Goal: Information Seeking & Learning: Learn about a topic

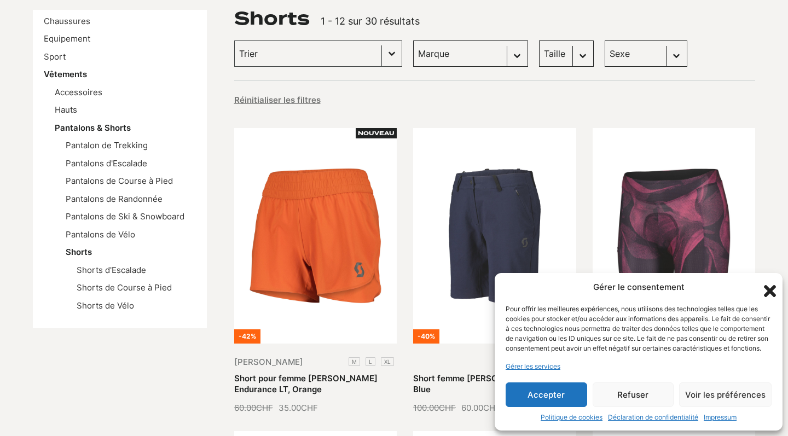
scroll to position [176, 0]
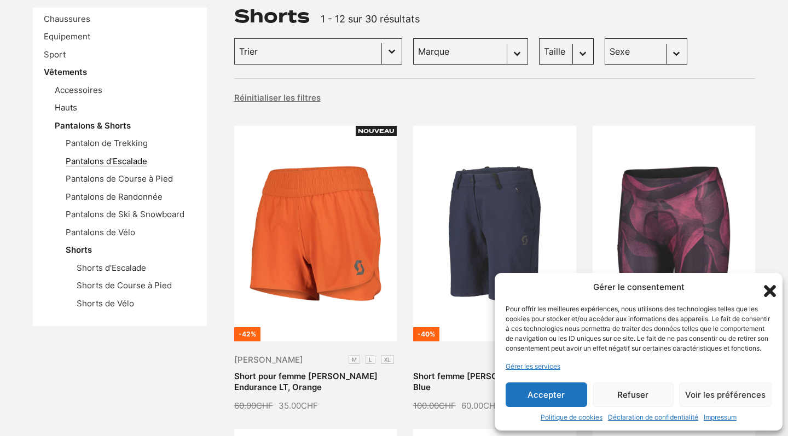
click at [127, 158] on link "Pantalons d'Escalade" at bounding box center [107, 161] width 82 height 10
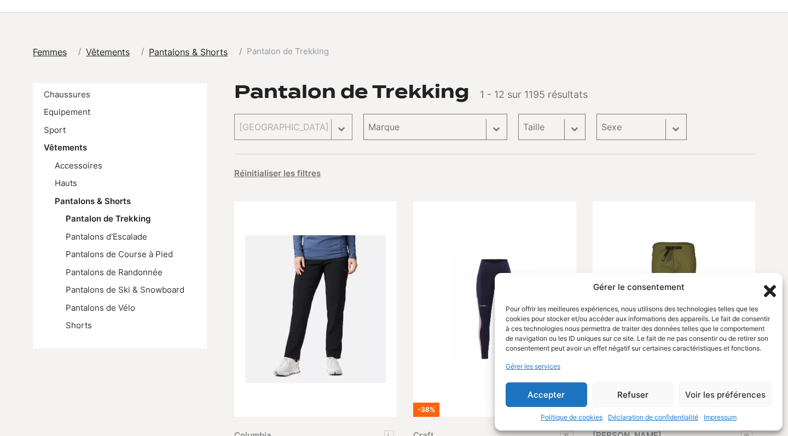
scroll to position [127, 0]
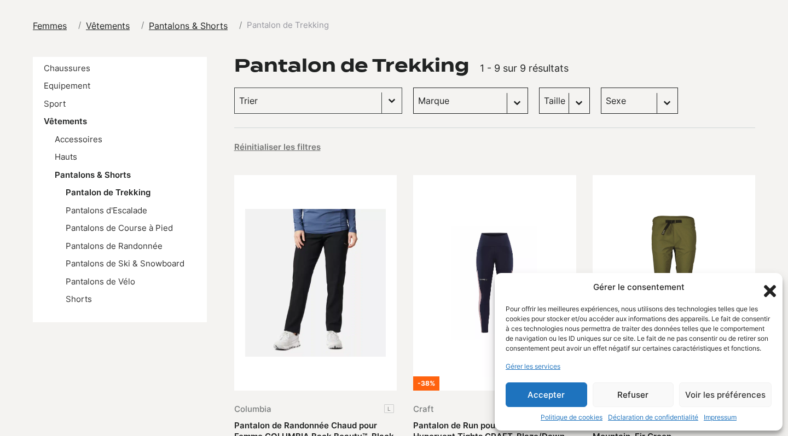
select select "scott"
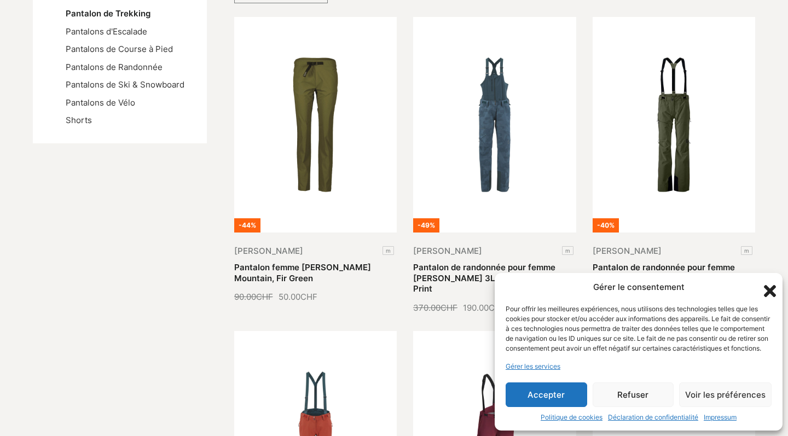
scroll to position [153, 0]
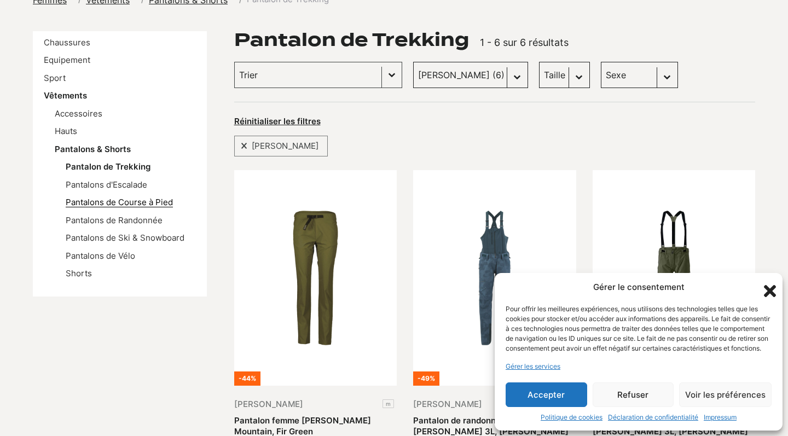
click at [138, 199] on link "Pantalons de Course à Pied" at bounding box center [119, 202] width 107 height 10
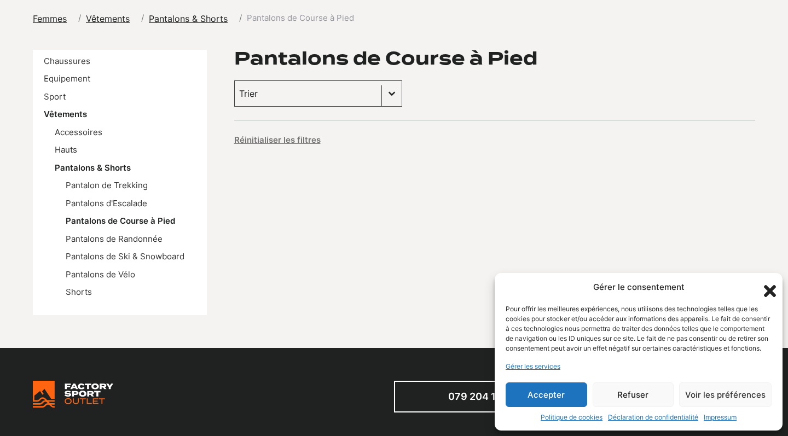
scroll to position [135, 0]
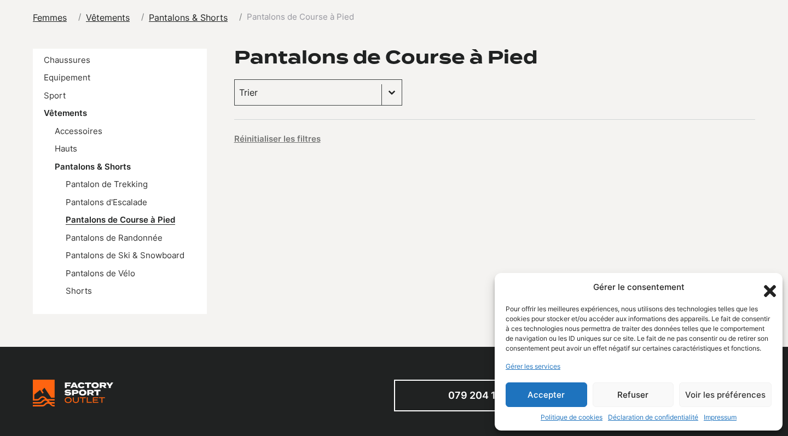
click at [140, 217] on link "Pantalons de Course à Pied" at bounding box center [120, 219] width 109 height 10
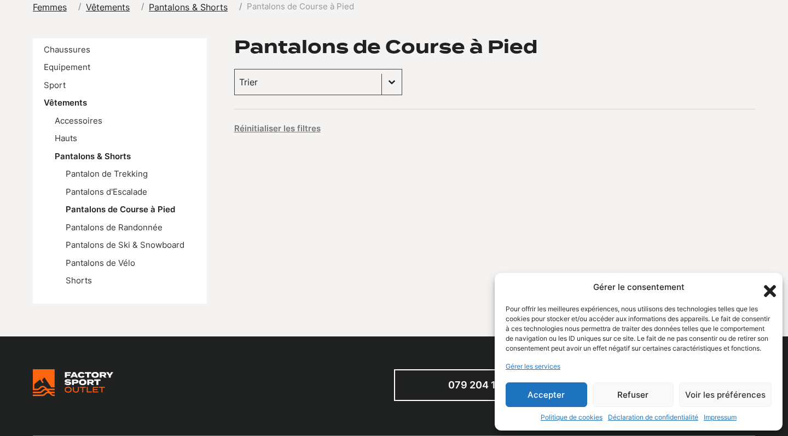
scroll to position [147, 0]
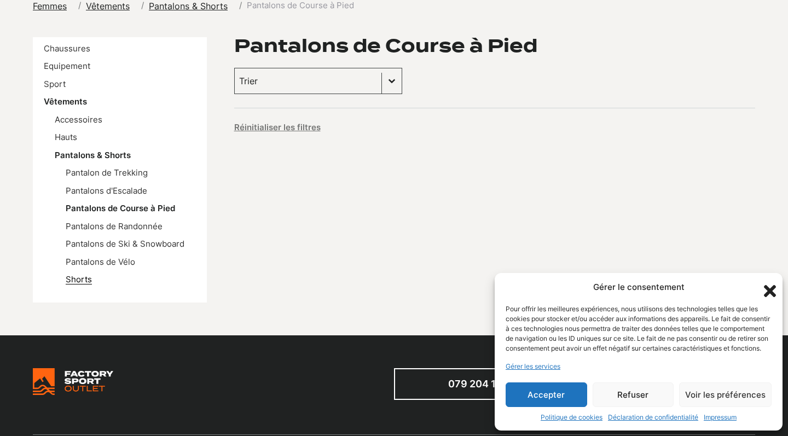
click at [82, 279] on link "Shorts" at bounding box center [79, 279] width 26 height 10
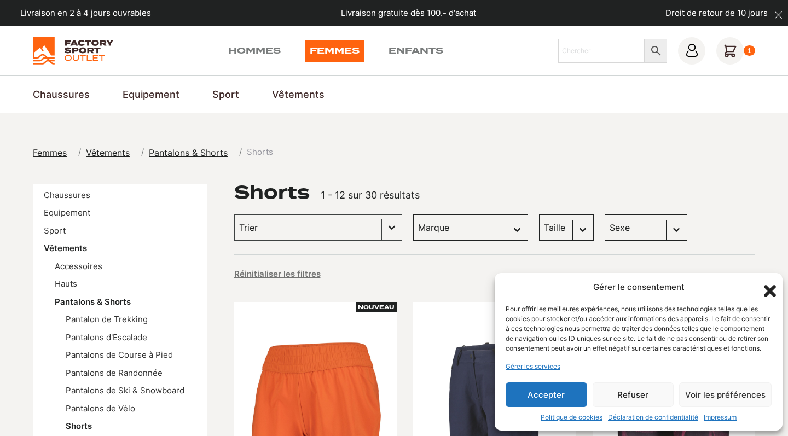
select select "scott"
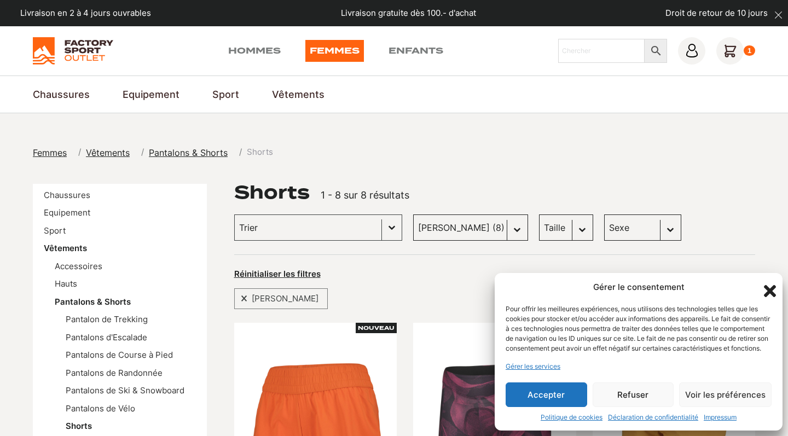
click at [755, 286] on div "Gérer le consentement Pour offrir les meilleures expériences, nous utilisons de…" at bounding box center [639, 352] width 288 height 158
click at [768, 286] on icon "Fermer la boîte de dialogue" at bounding box center [770, 291] width 19 height 19
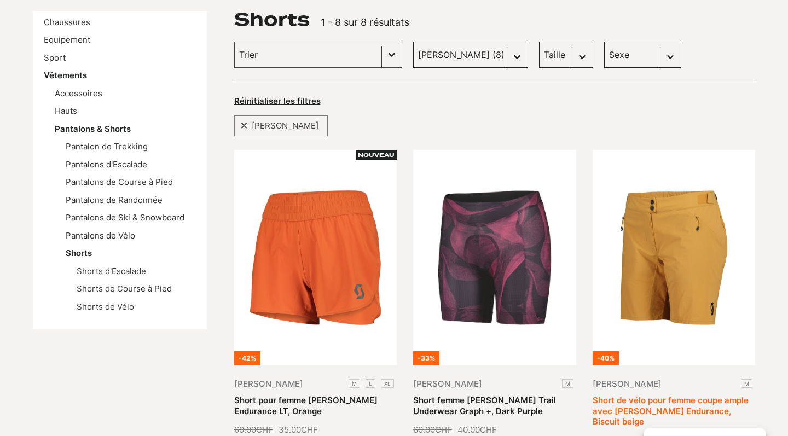
scroll to position [153, 0]
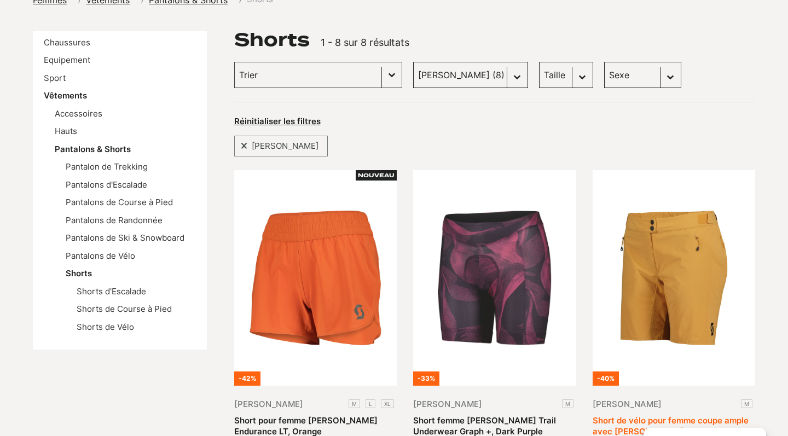
click at [657, 415] on link "Short de vélo pour femme coupe ample avec chamois SCOTT Endurance, Biscuit beige" at bounding box center [671, 431] width 156 height 32
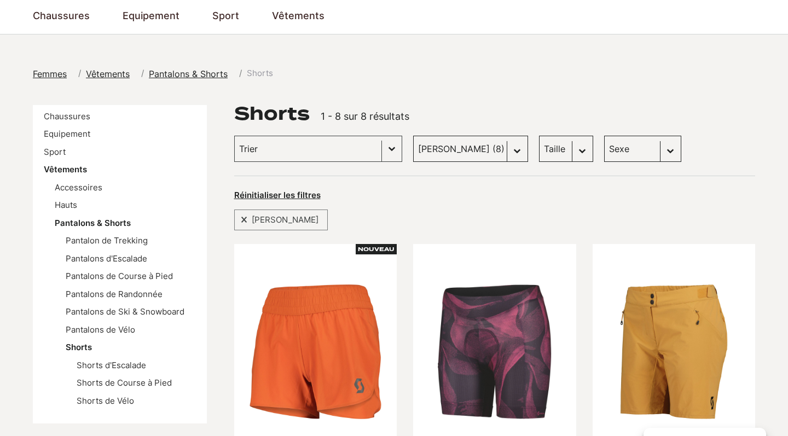
scroll to position [80, 0]
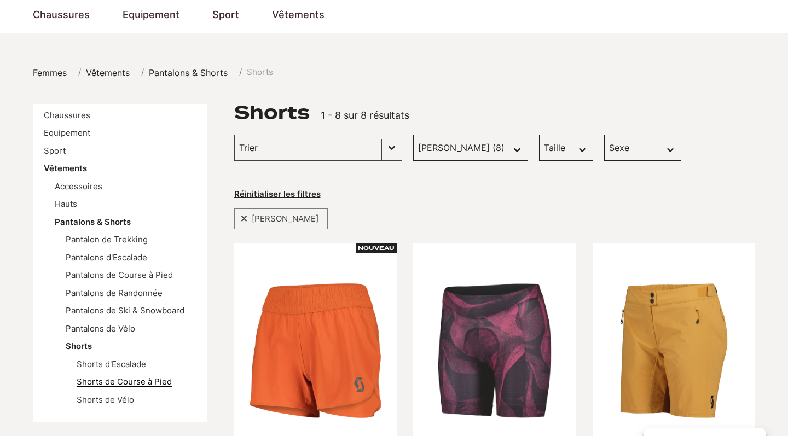
click at [132, 381] on link "Shorts de Course à Pied" at bounding box center [124, 381] width 95 height 10
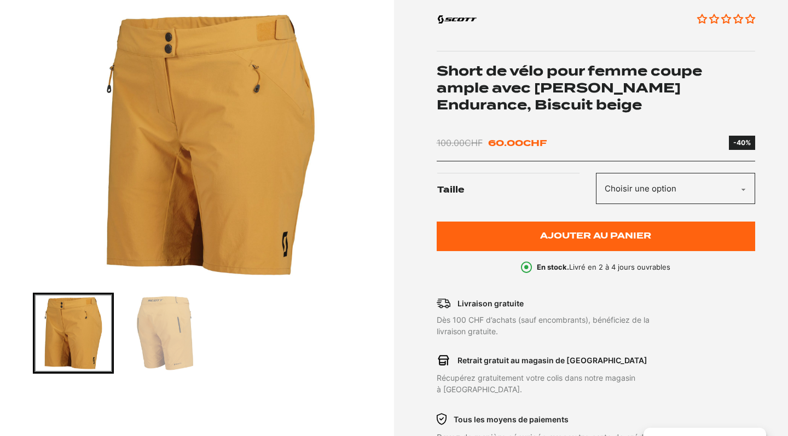
scroll to position [194, 0]
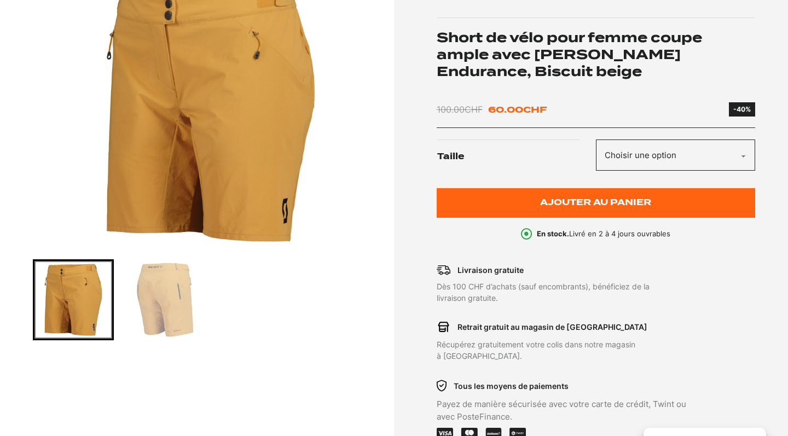
click at [166, 289] on img "Go to slide 2" at bounding box center [165, 300] width 78 height 78
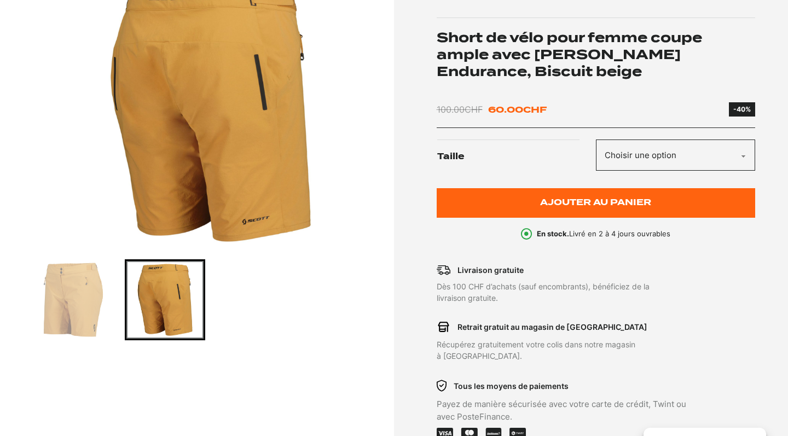
click at [63, 328] on img "Go to slide 1" at bounding box center [73, 300] width 78 height 78
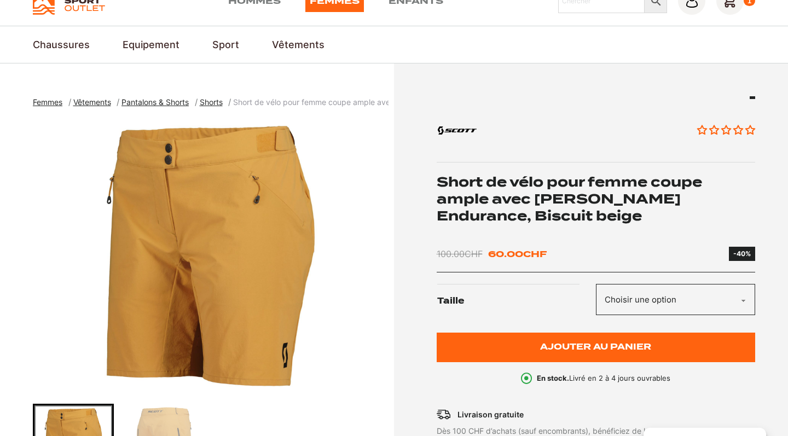
scroll to position [0, 0]
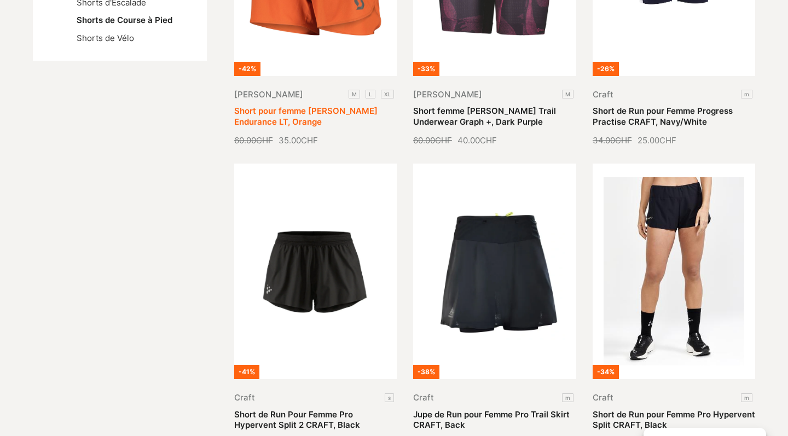
scroll to position [439, 0]
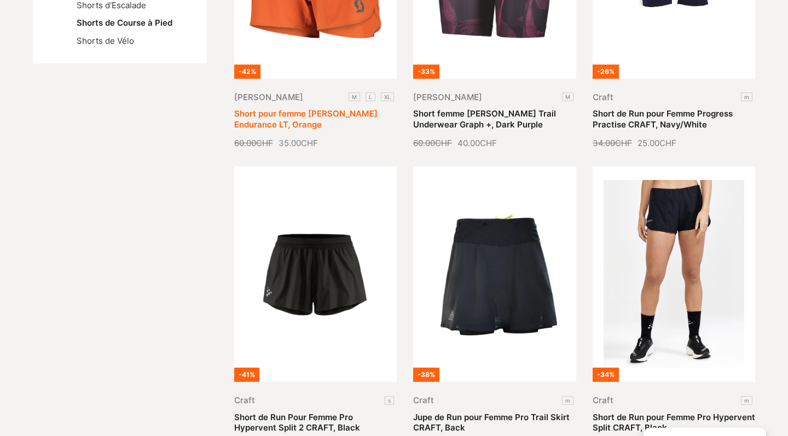
click at [355, 108] on link "Short pour femme SCOTT Endurance LT, Orange" at bounding box center [305, 118] width 143 height 21
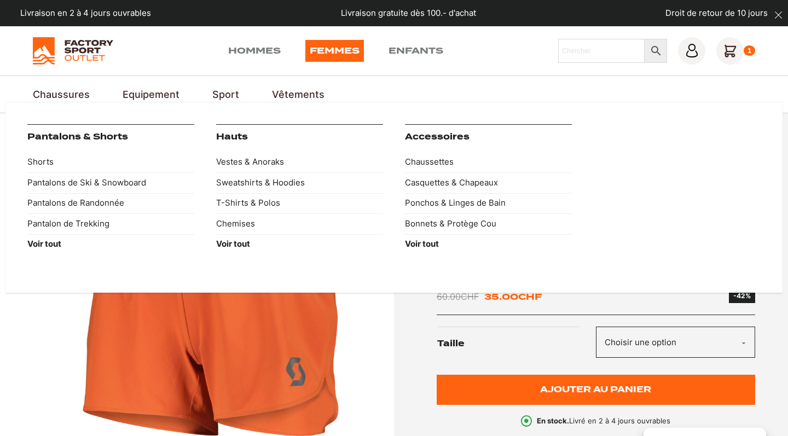
click at [299, 88] on link "Vêtements" at bounding box center [298, 94] width 53 height 15
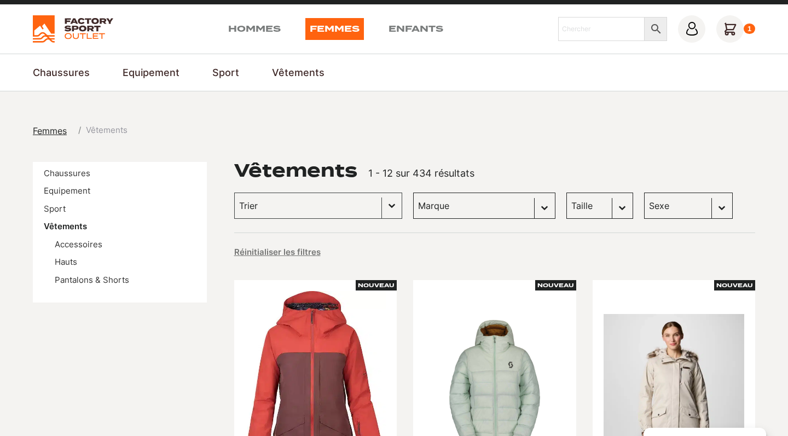
scroll to position [21, 0]
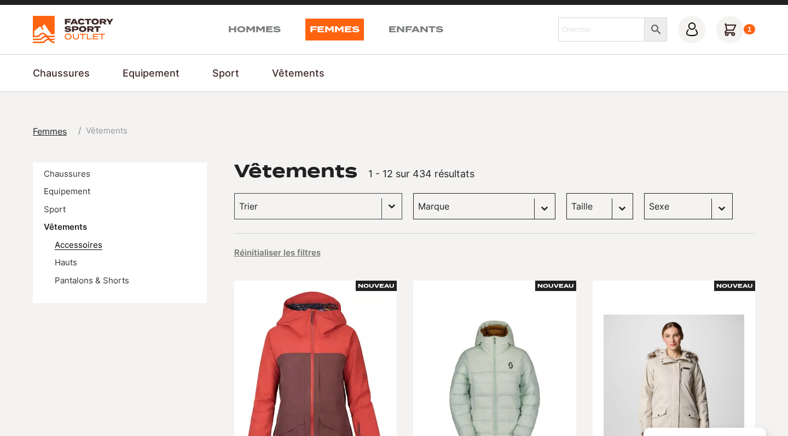
click at [72, 243] on link "Accessoires" at bounding box center [79, 245] width 48 height 10
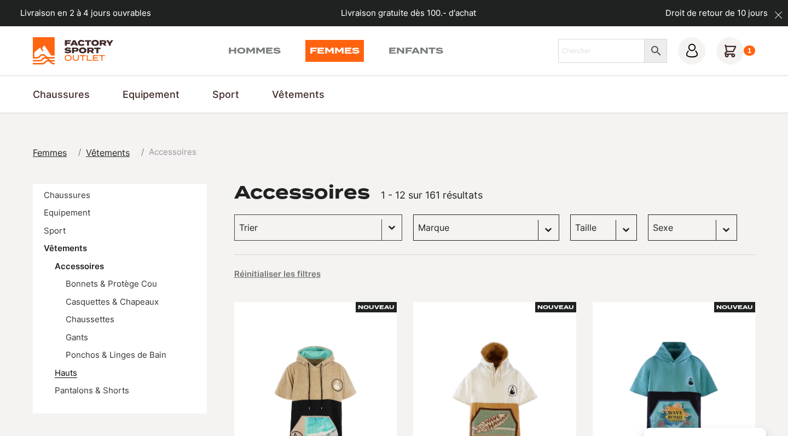
click at [64, 370] on link "Hauts" at bounding box center [66, 373] width 22 height 10
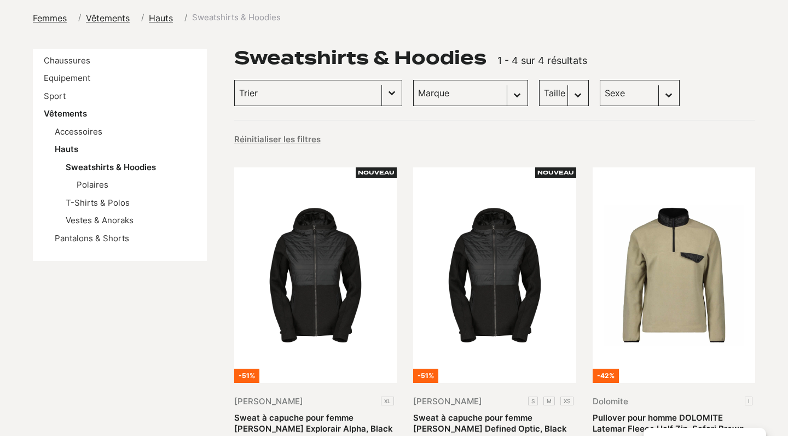
scroll to position [137, 0]
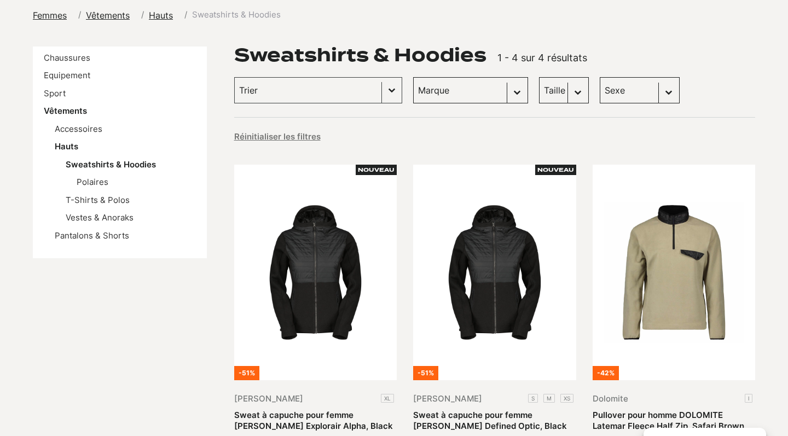
select select "femmes"
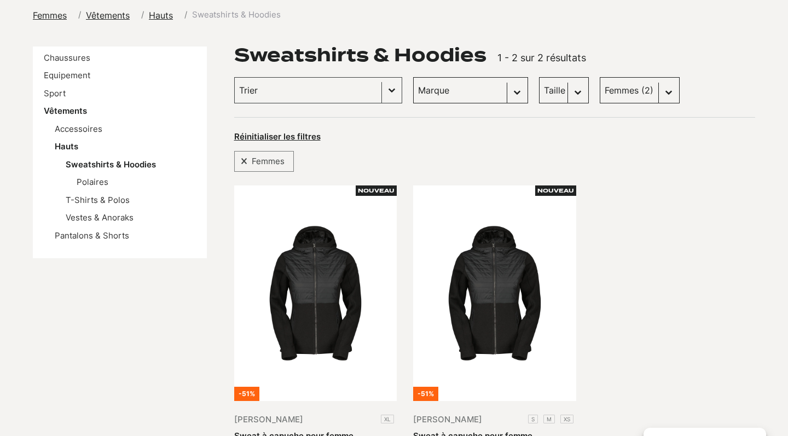
click at [572, 103] on div "Sweatshirts & Hoodies 1 - 2 sur 2 résultats Polaires Trier Trier le contenu Tri…" at bounding box center [494, 272] width 521 height 451
select select
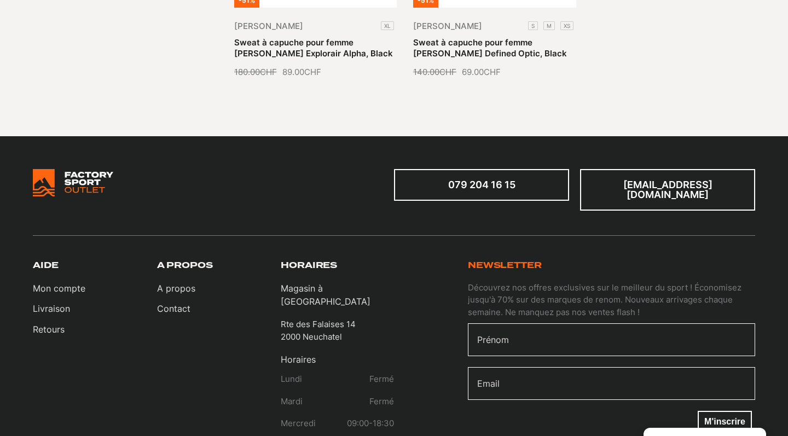
select select "Offcanvas"
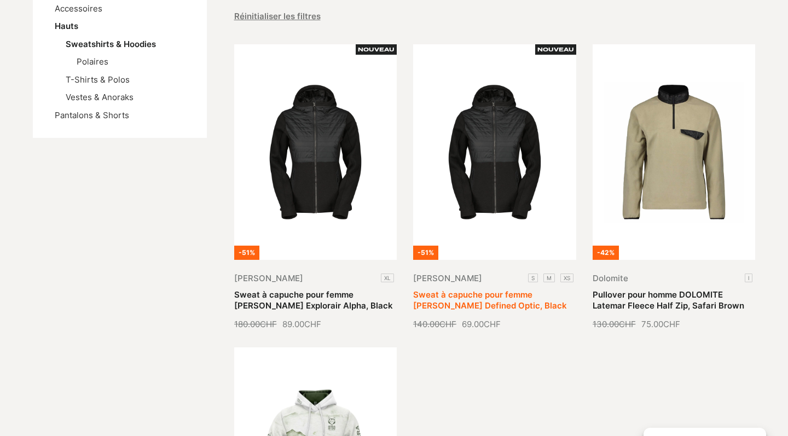
scroll to position [243, 0]
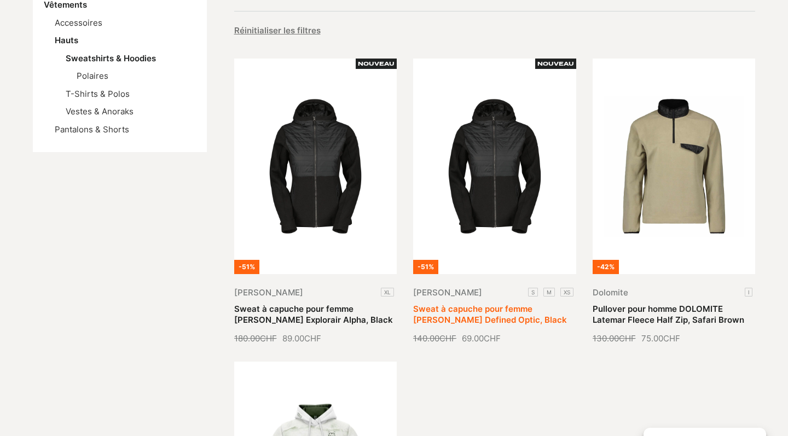
click at [543, 304] on link "Sweat à capuche pour femme [PERSON_NAME] Defined Optic, Black" at bounding box center [490, 314] width 154 height 21
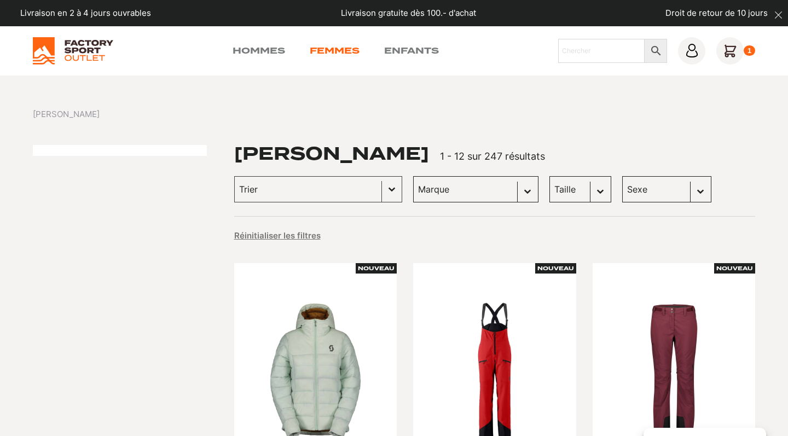
click at [333, 45] on link "Femmes" at bounding box center [335, 50] width 50 height 13
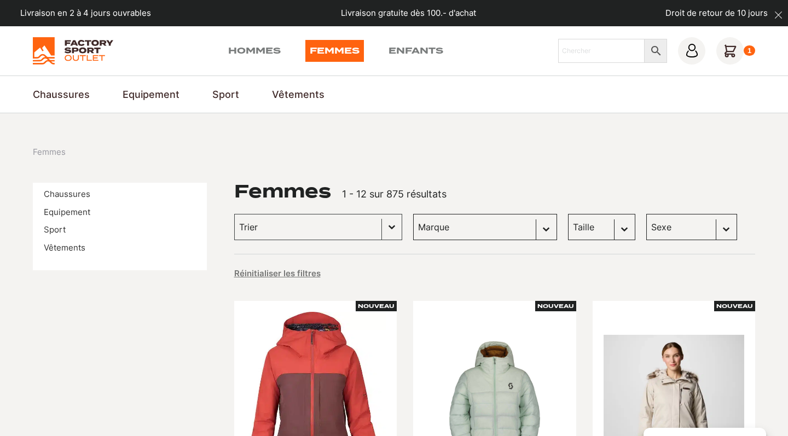
scroll to position [57, 0]
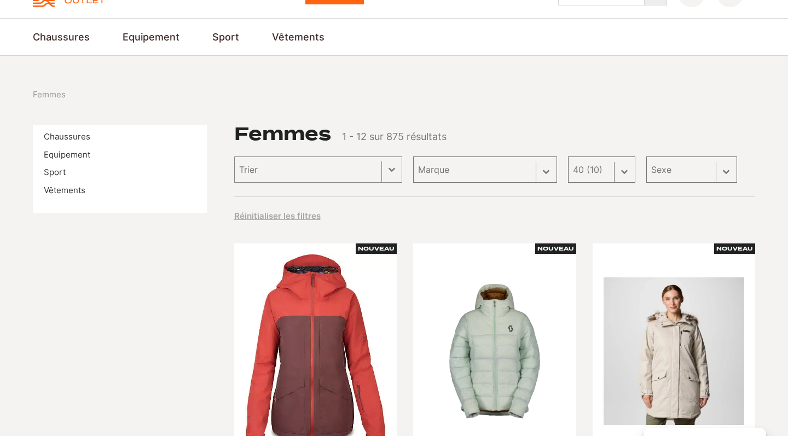
click at [600, 176] on div "Taille Sélectionnez le contenu Taille M (62) S (17) 38 (13) L (12) 36 (11) 37 (…" at bounding box center [601, 169] width 67 height 26
click at [607, 176] on div "Taille Sélectionnez le contenu Taille M (62) S (17) 38 (13) L (12) 36 (11) 37 (…" at bounding box center [601, 169] width 67 height 26
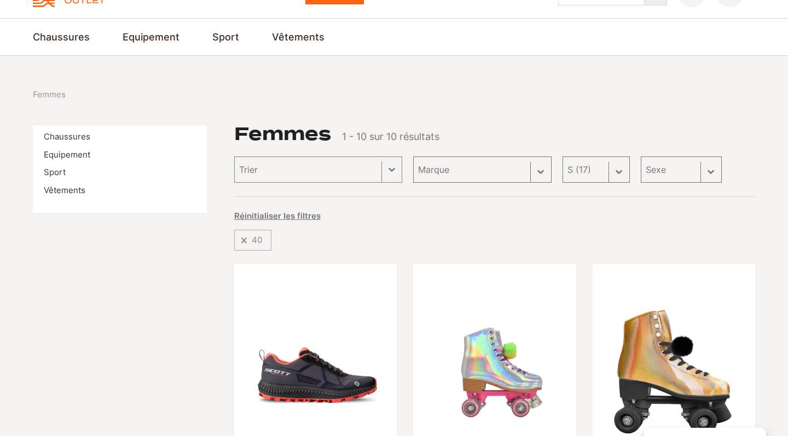
click at [589, 160] on div "Taille Sélectionnez le contenu Taille M (62) S (17) 38 (13) L (12) 36 (11) 37 (…" at bounding box center [595, 169] width 67 height 26
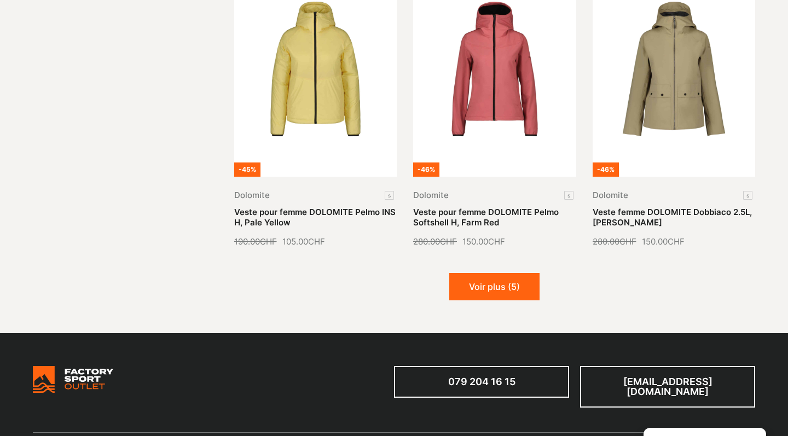
scroll to position [1271, 0]
click at [525, 281] on button "Voir plus (5)" at bounding box center [494, 286] width 90 height 27
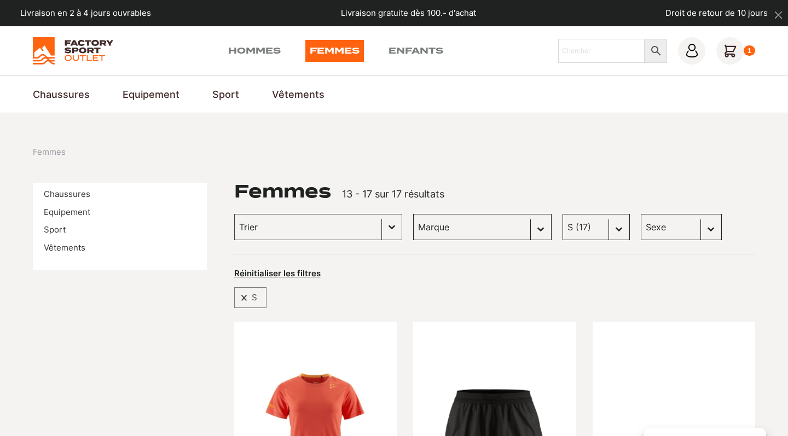
scroll to position [0, 0]
select select "m"
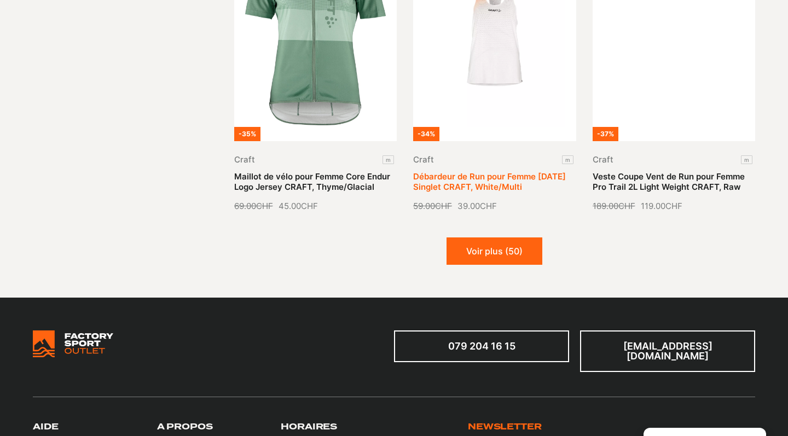
scroll to position [1332, 0]
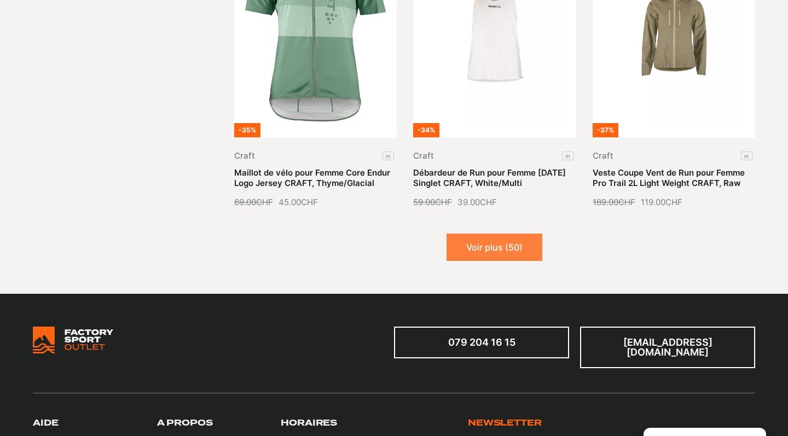
click at [489, 241] on button "Voir plus (50)" at bounding box center [494, 247] width 96 height 27
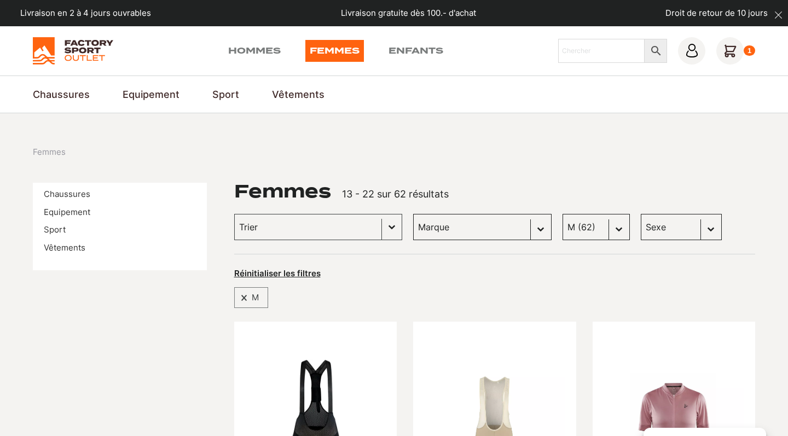
scroll to position [0, 0]
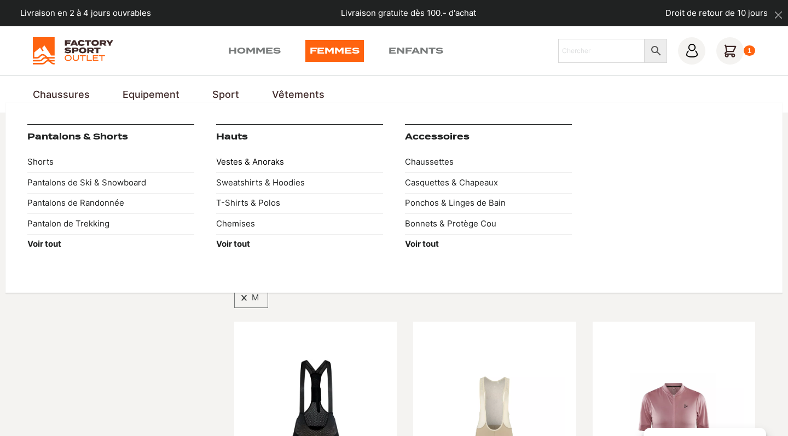
click at [249, 159] on link "Vestes & Anoraks" at bounding box center [299, 162] width 167 height 21
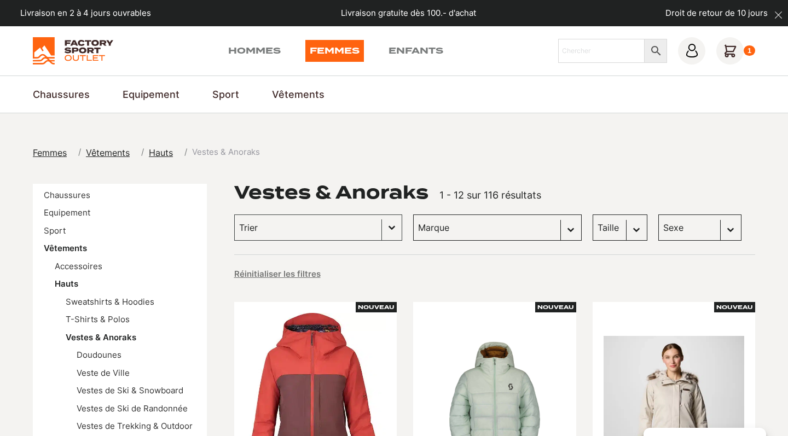
click at [418, 233] on select "Marque Scott (55) Columbia (20) Dolomite (20) Jones snowboards (5) All Ocean (3…" at bounding box center [497, 227] width 169 height 26
select select "scott"
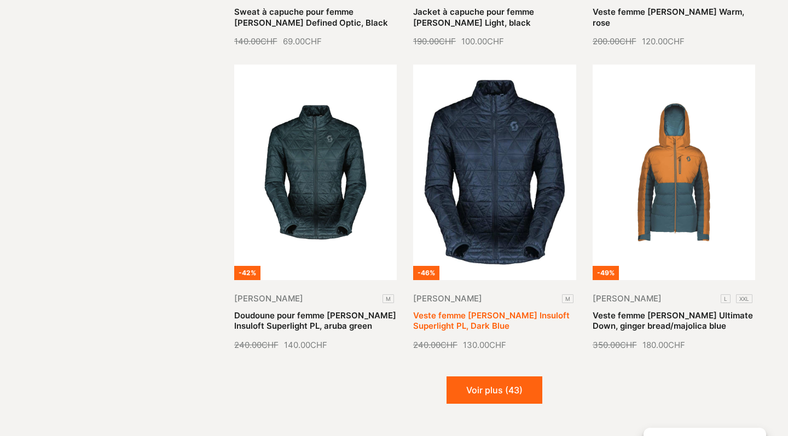
scroll to position [1182, 0]
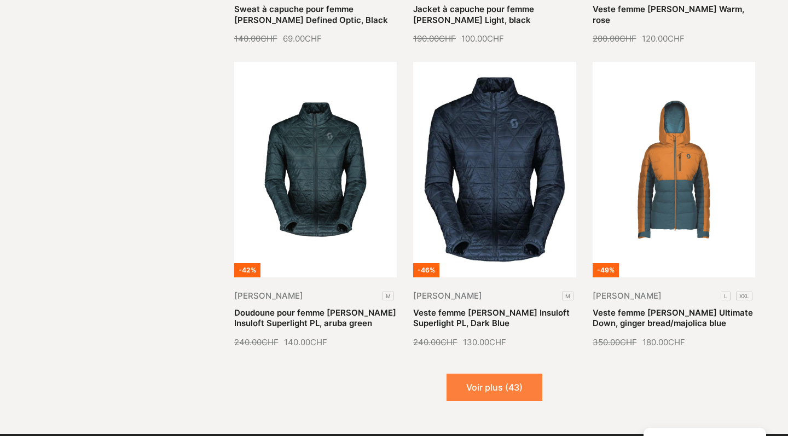
click at [484, 379] on button "Voir plus (43)" at bounding box center [494, 387] width 96 height 27
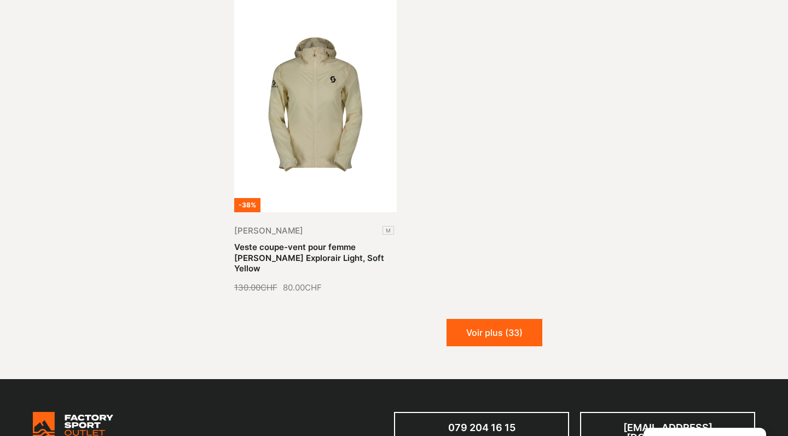
scroll to position [2495, 0]
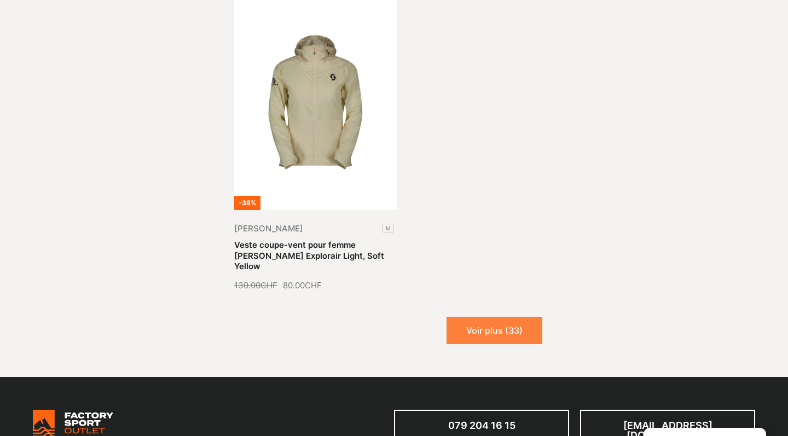
click at [502, 317] on button "Voir plus (33)" at bounding box center [494, 330] width 96 height 27
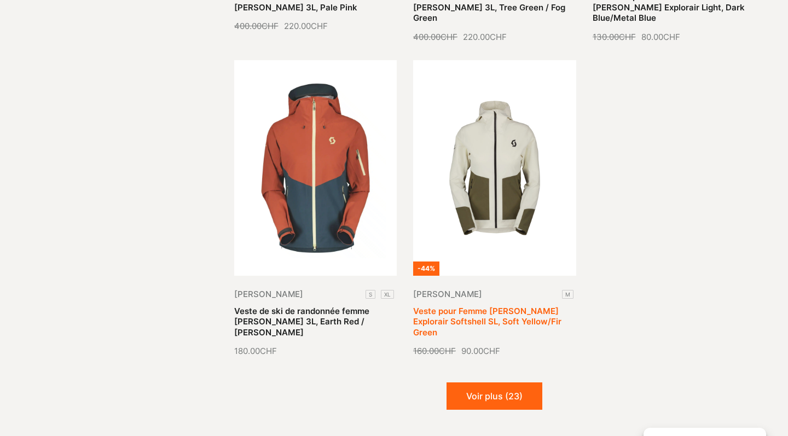
scroll to position [3397, 0]
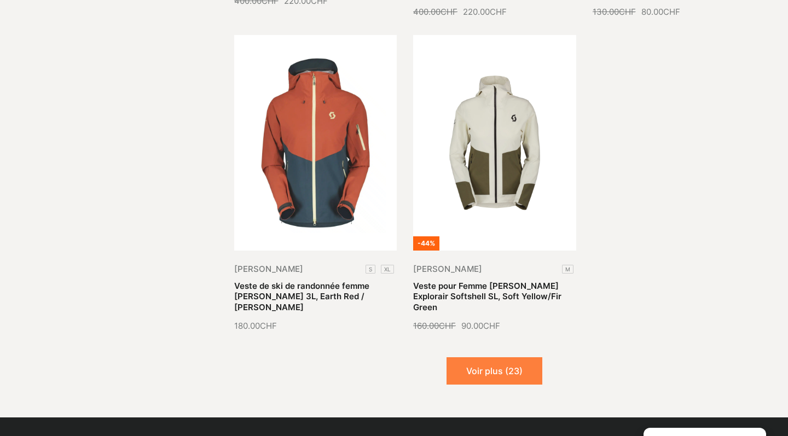
click at [494, 357] on button "Voir plus (23)" at bounding box center [494, 370] width 96 height 27
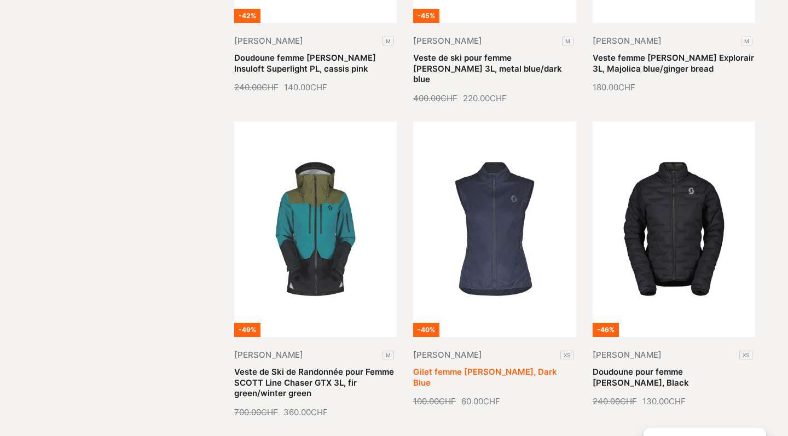
scroll to position [4261, 0]
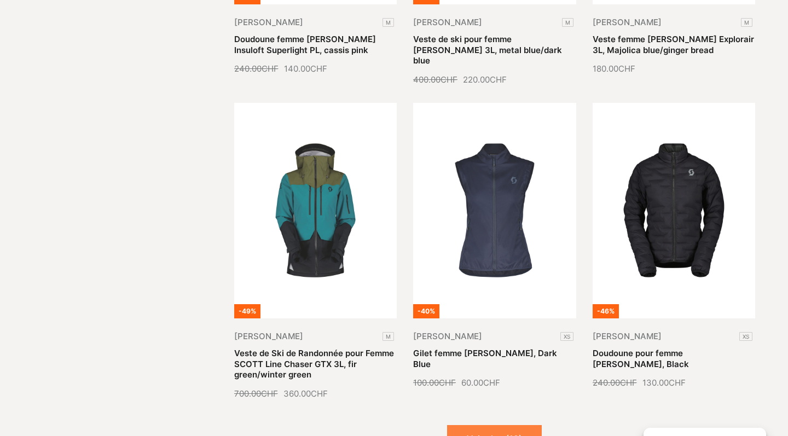
click at [498, 425] on button "Voir plus (13)" at bounding box center [494, 438] width 95 height 27
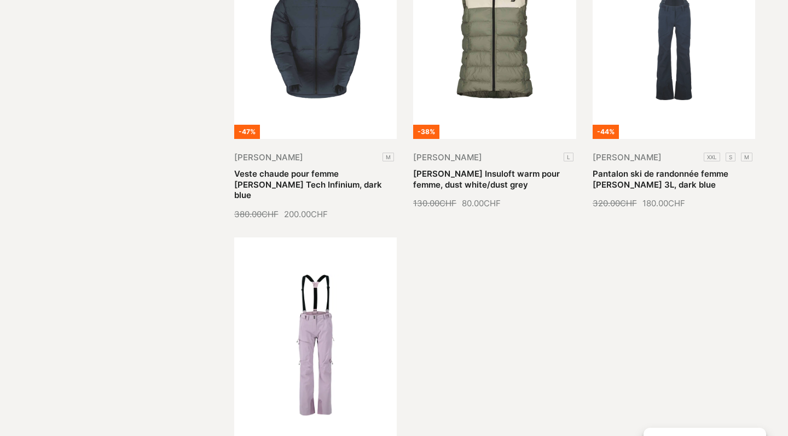
scroll to position [5419, 0]
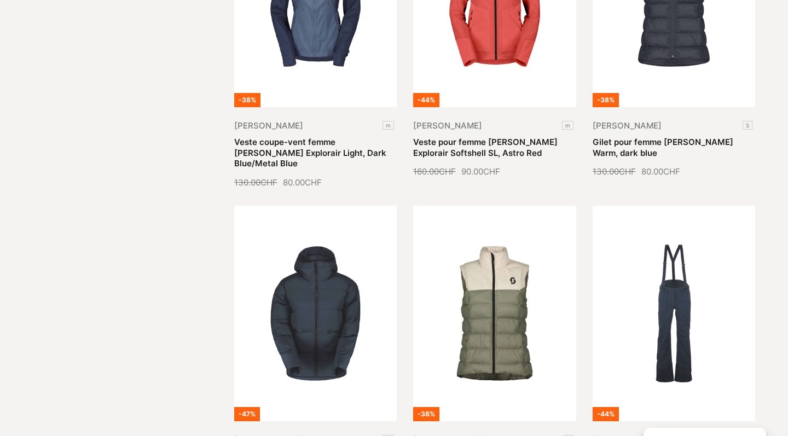
scroll to position [5101, 0]
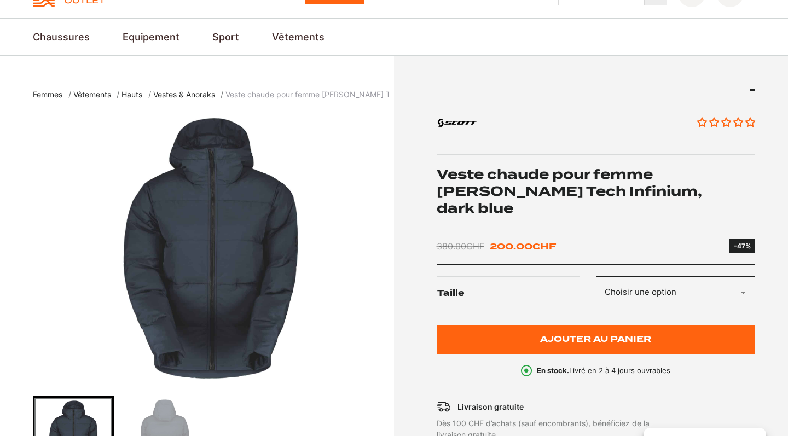
scroll to position [80, 0]
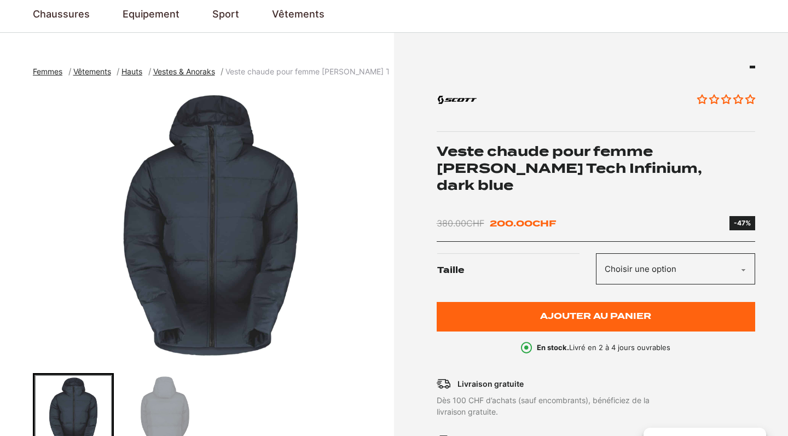
select select "M"
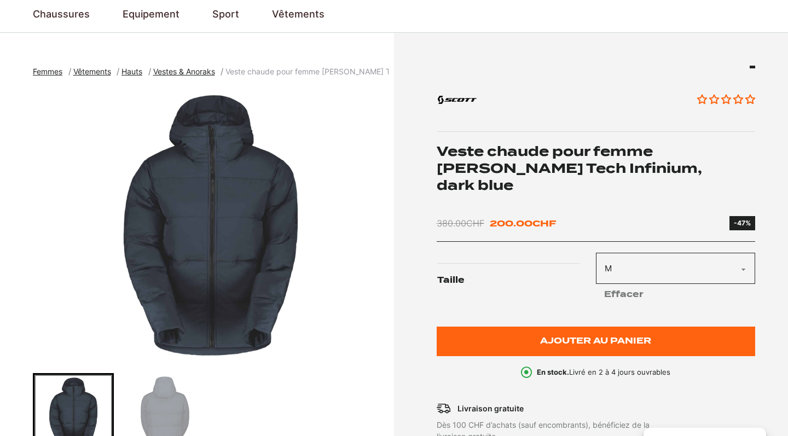
click at [156, 401] on img "Go to slide 2" at bounding box center [165, 414] width 78 height 78
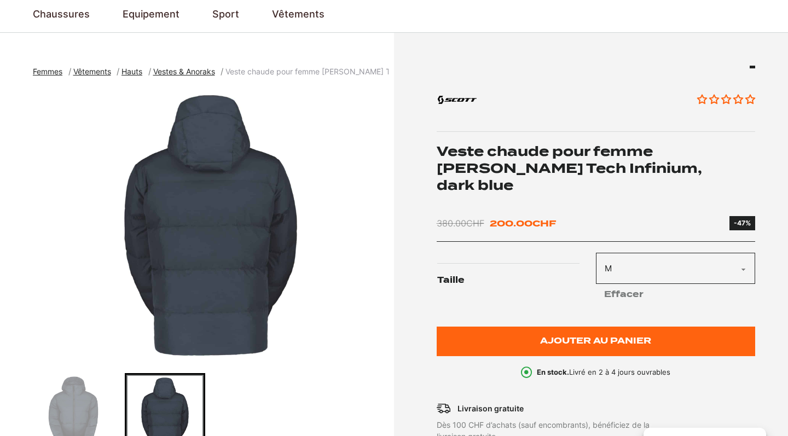
click at [65, 391] on img "Go to slide 1" at bounding box center [73, 414] width 78 height 78
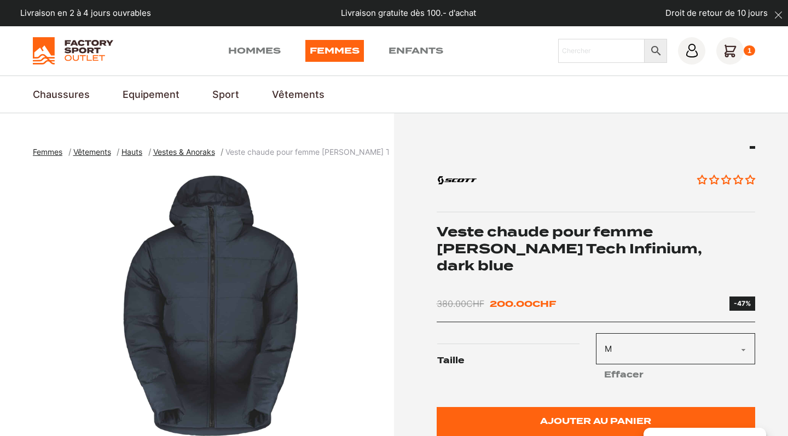
scroll to position [0, 0]
click at [342, 46] on link "Femmes" at bounding box center [334, 51] width 59 height 22
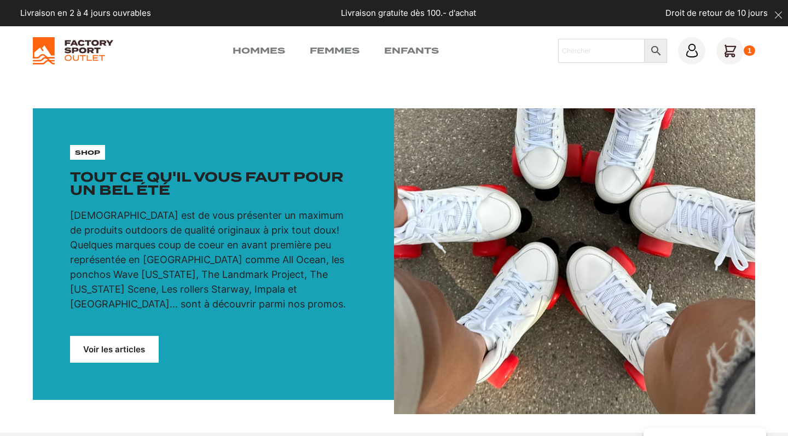
click at [118, 336] on link "Voir les articles" at bounding box center [114, 349] width 89 height 27
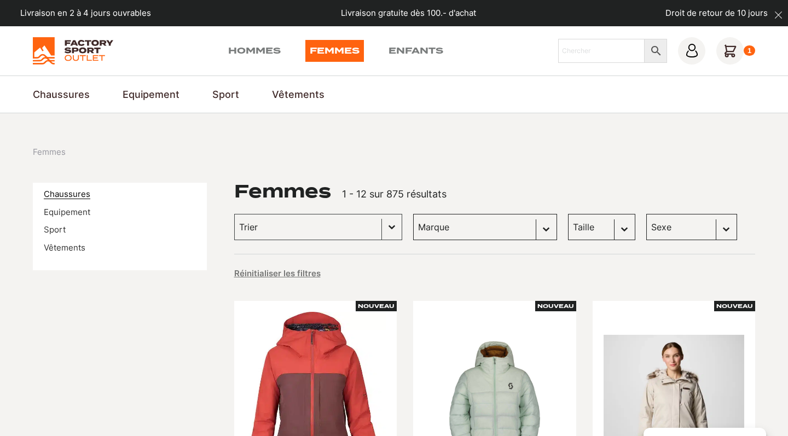
click at [85, 195] on link "Chaussures" at bounding box center [67, 194] width 47 height 10
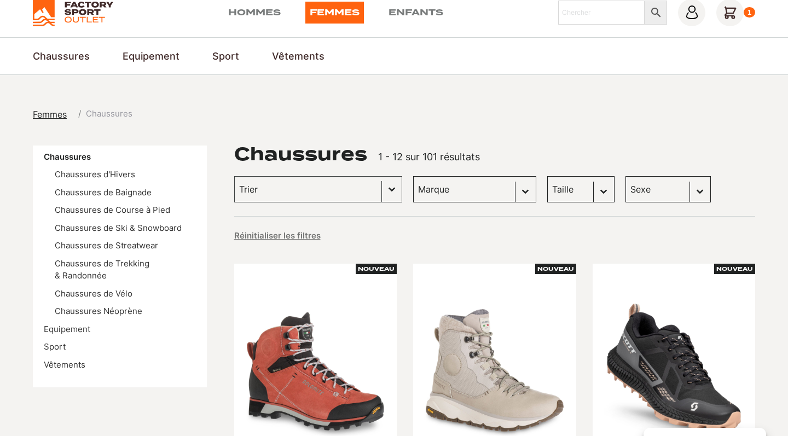
scroll to position [2, 0]
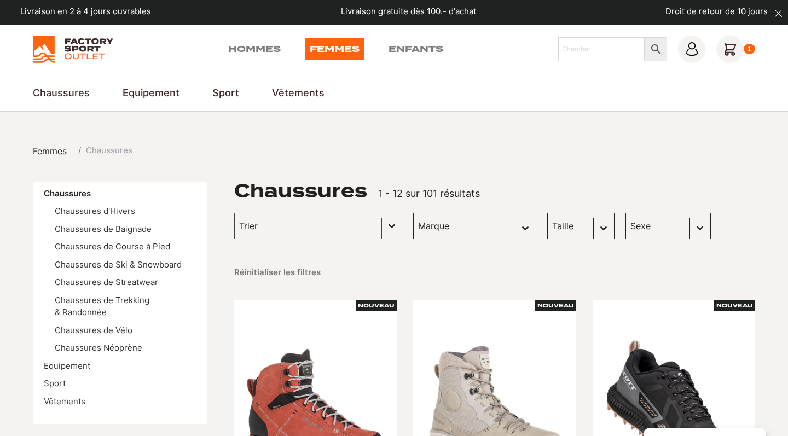
select select "femmes"
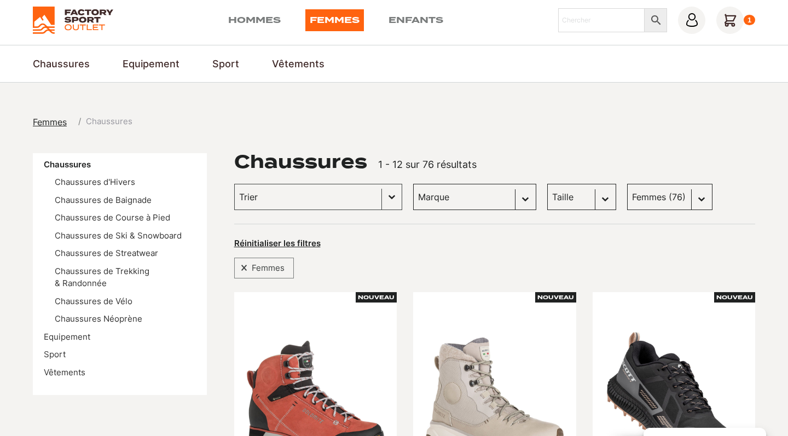
scroll to position [31, 0]
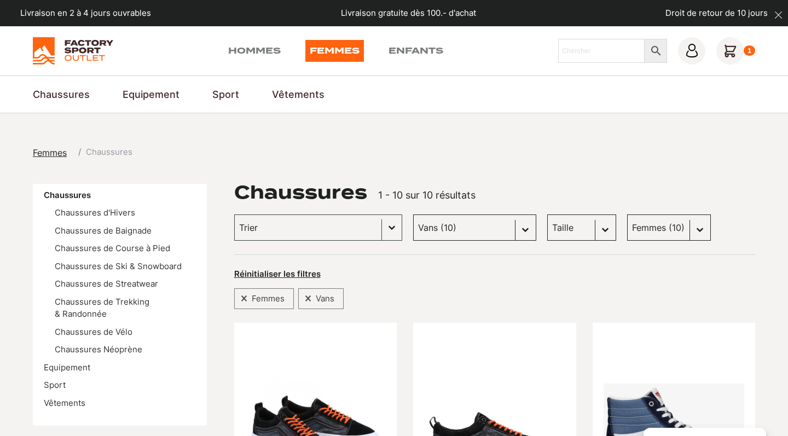
select select "[PERSON_NAME]"
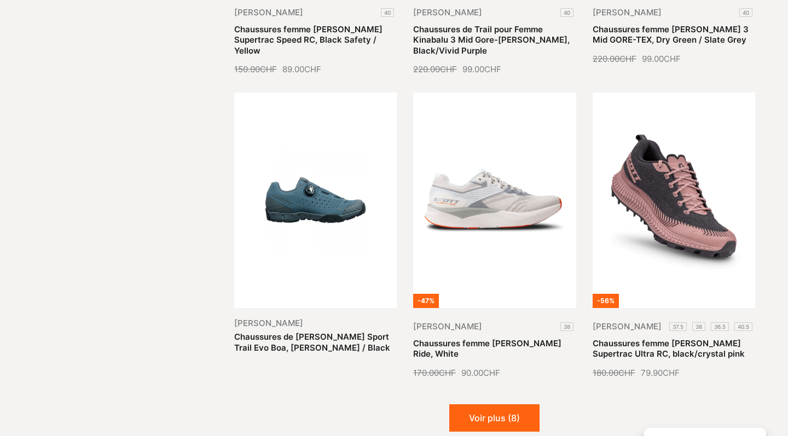
scroll to position [1176, 0]
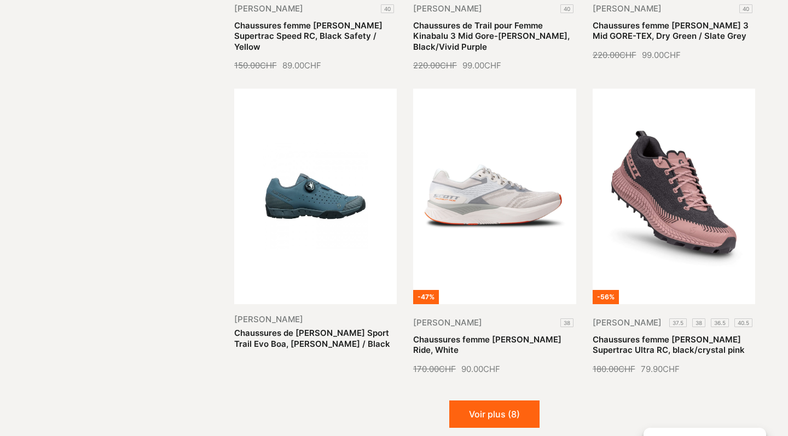
click at [327, 328] on link "Chaussures de [PERSON_NAME] Sport Trail Evo Boa, [PERSON_NAME] / Black" at bounding box center [312, 338] width 156 height 21
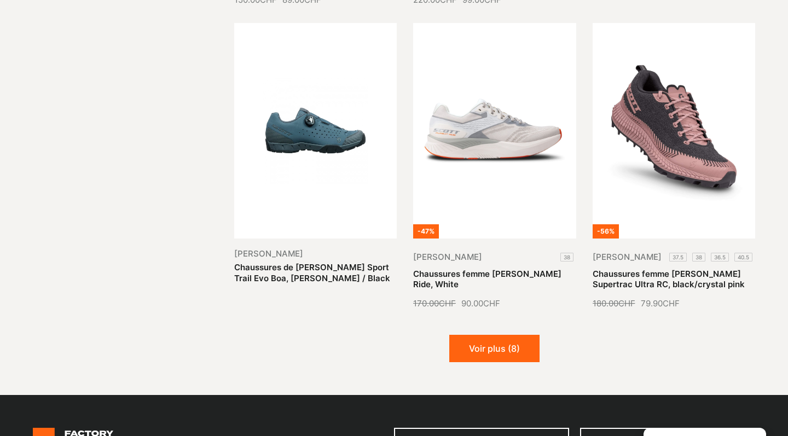
scroll to position [1237, 0]
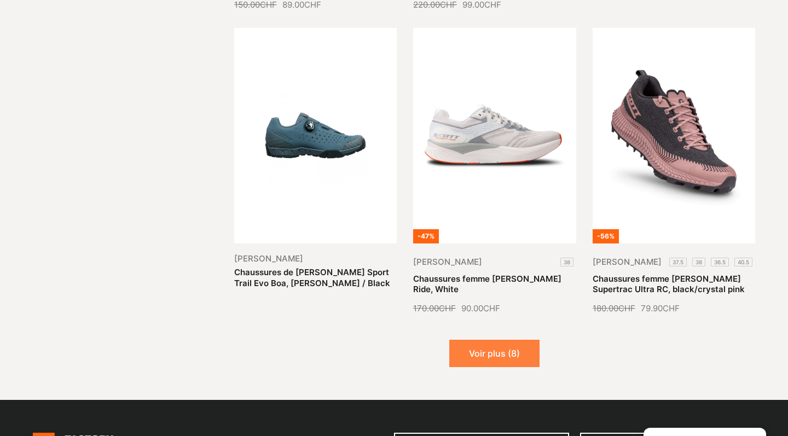
click at [500, 340] on button "Voir plus (8)" at bounding box center [494, 353] width 90 height 27
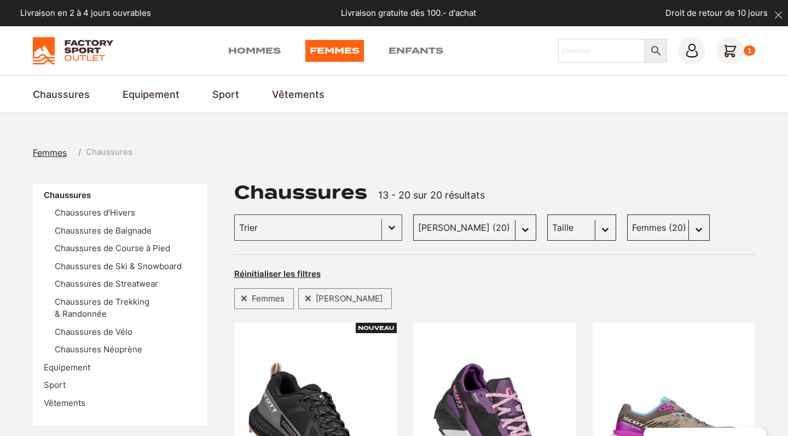
scroll to position [0, 0]
click at [57, 391] on ul "Chaussures Chaussures d'Hivers Chaussures de Baignade Chaussures de Course à Pi…" at bounding box center [120, 299] width 152 height 220
click at [64, 373] on ul "Chaussures Chaussures d'Hivers Chaussures de Baignade Chaussures de Course à Pi…" at bounding box center [120, 299] width 152 height 220
click at [59, 380] on link "Sport" at bounding box center [55, 385] width 22 height 10
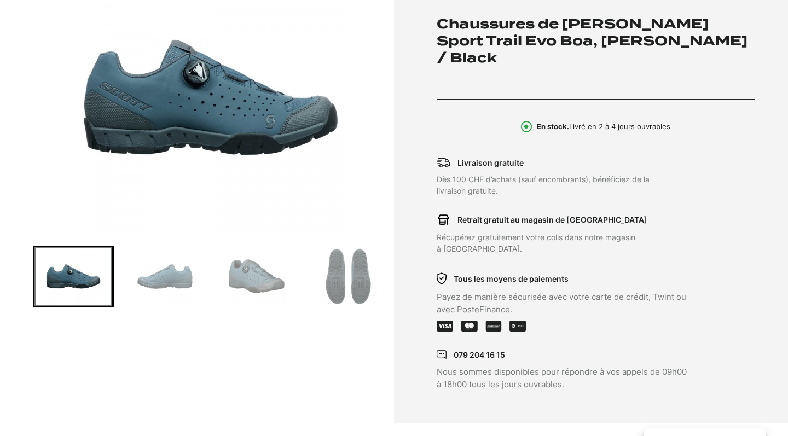
scroll to position [216, 0]
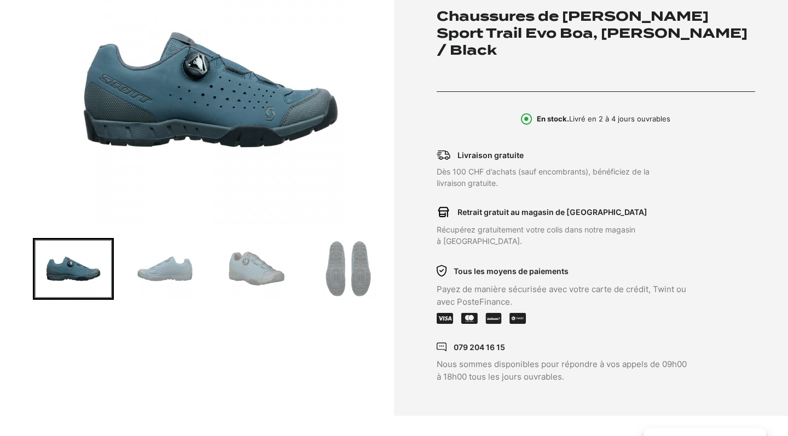
click at [170, 257] on img "Go to slide 2" at bounding box center [165, 269] width 78 height 58
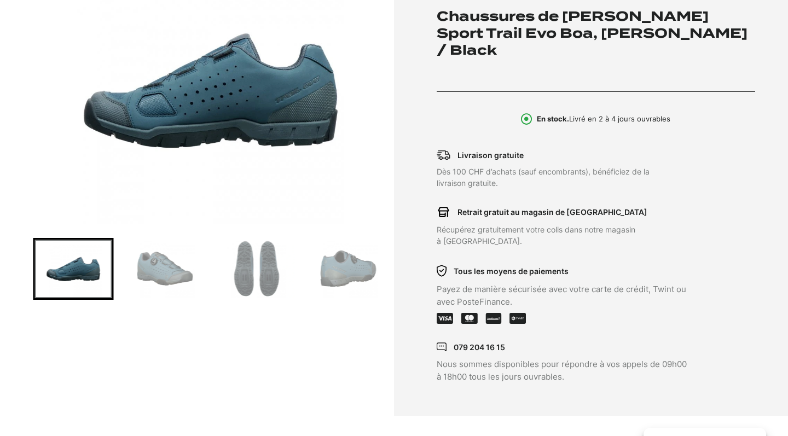
click at [210, 267] on div at bounding box center [119, 269] width 356 height 62
click at [248, 270] on img "Go to slide 4" at bounding box center [257, 269] width 78 height 58
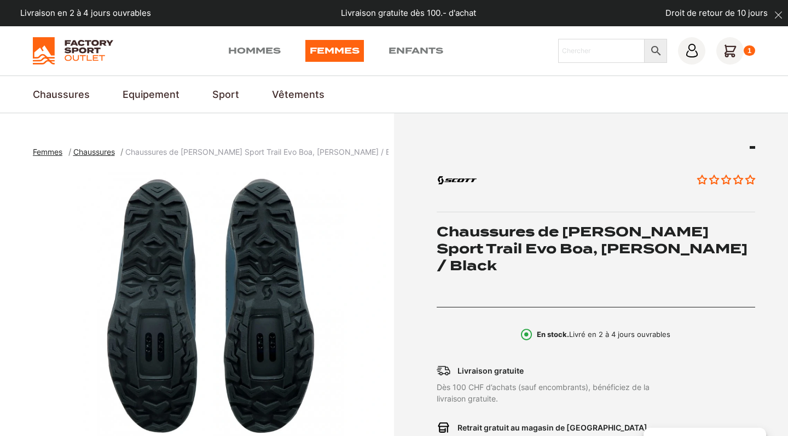
scroll to position [0, 0]
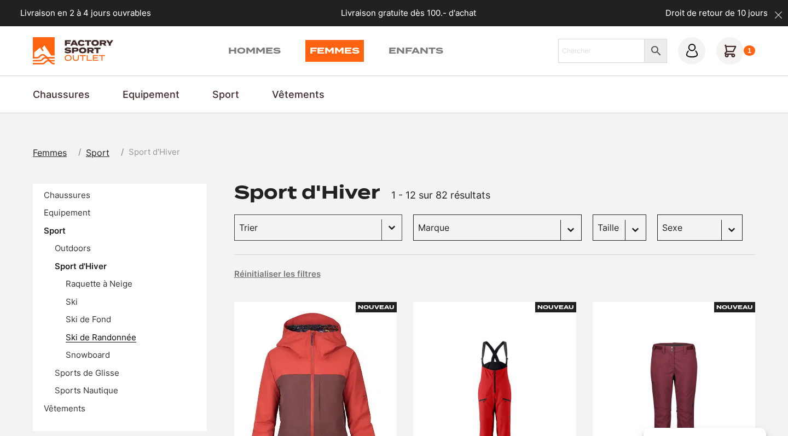
click at [84, 335] on link "Ski de Randonnée" at bounding box center [101, 337] width 71 height 10
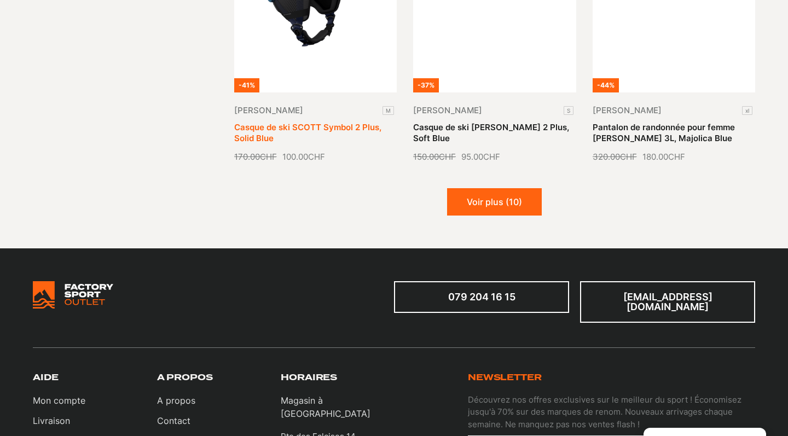
scroll to position [1363, 0]
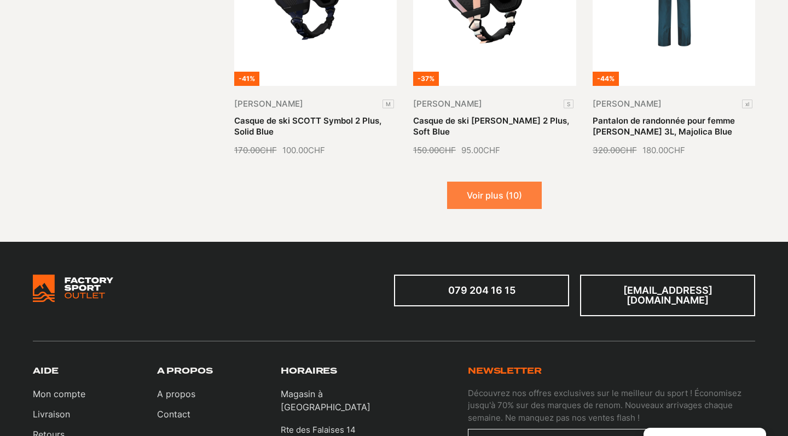
click at [478, 189] on button "Voir plus (10)" at bounding box center [494, 195] width 95 height 27
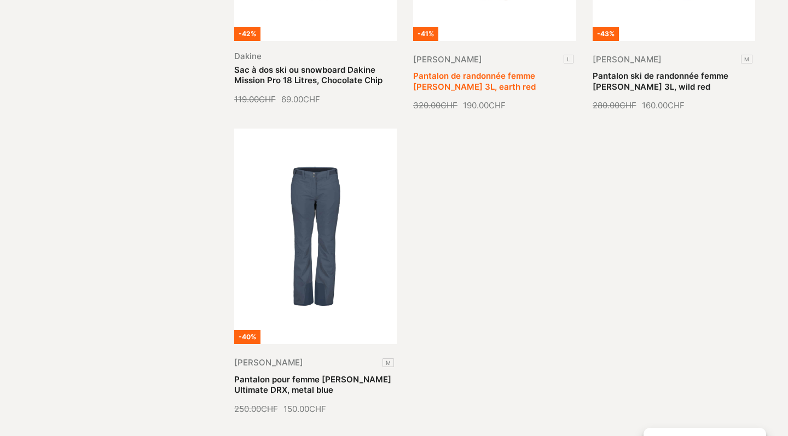
scroll to position [2340, 0]
